Goal: Information Seeking & Learning: Learn about a topic

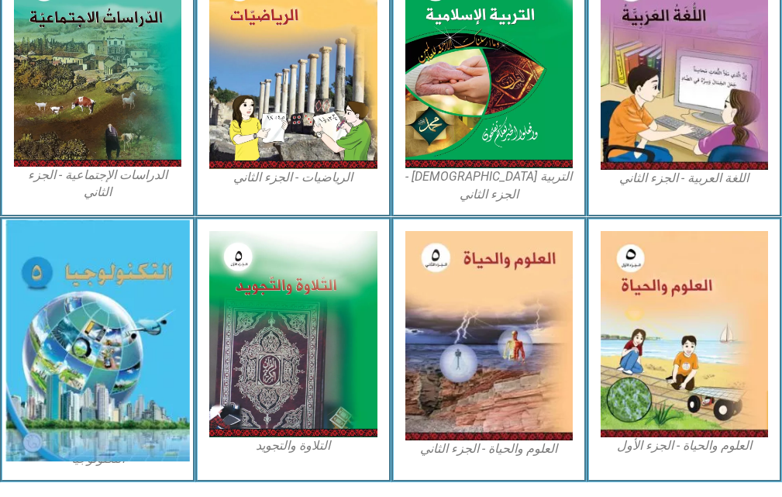
scroll to position [868, 0]
click at [88, 281] on img at bounding box center [97, 341] width 184 height 242
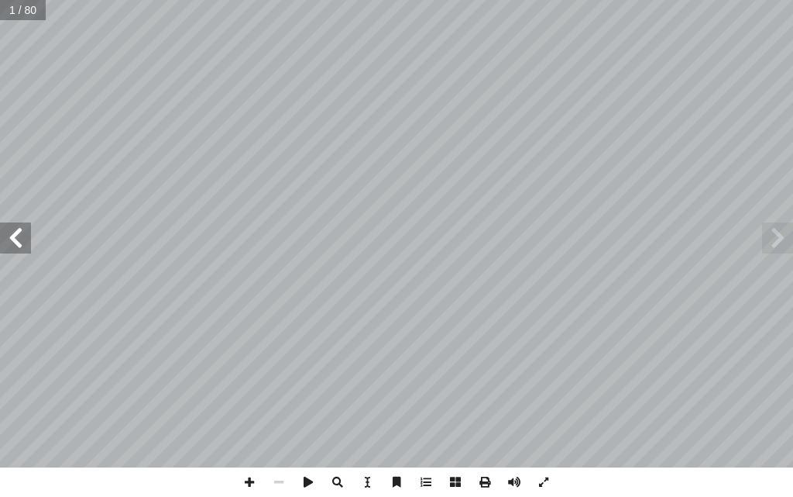
click at [15, 239] on span at bounding box center [15, 237] width 31 height 31
